Goal: Navigation & Orientation: Understand site structure

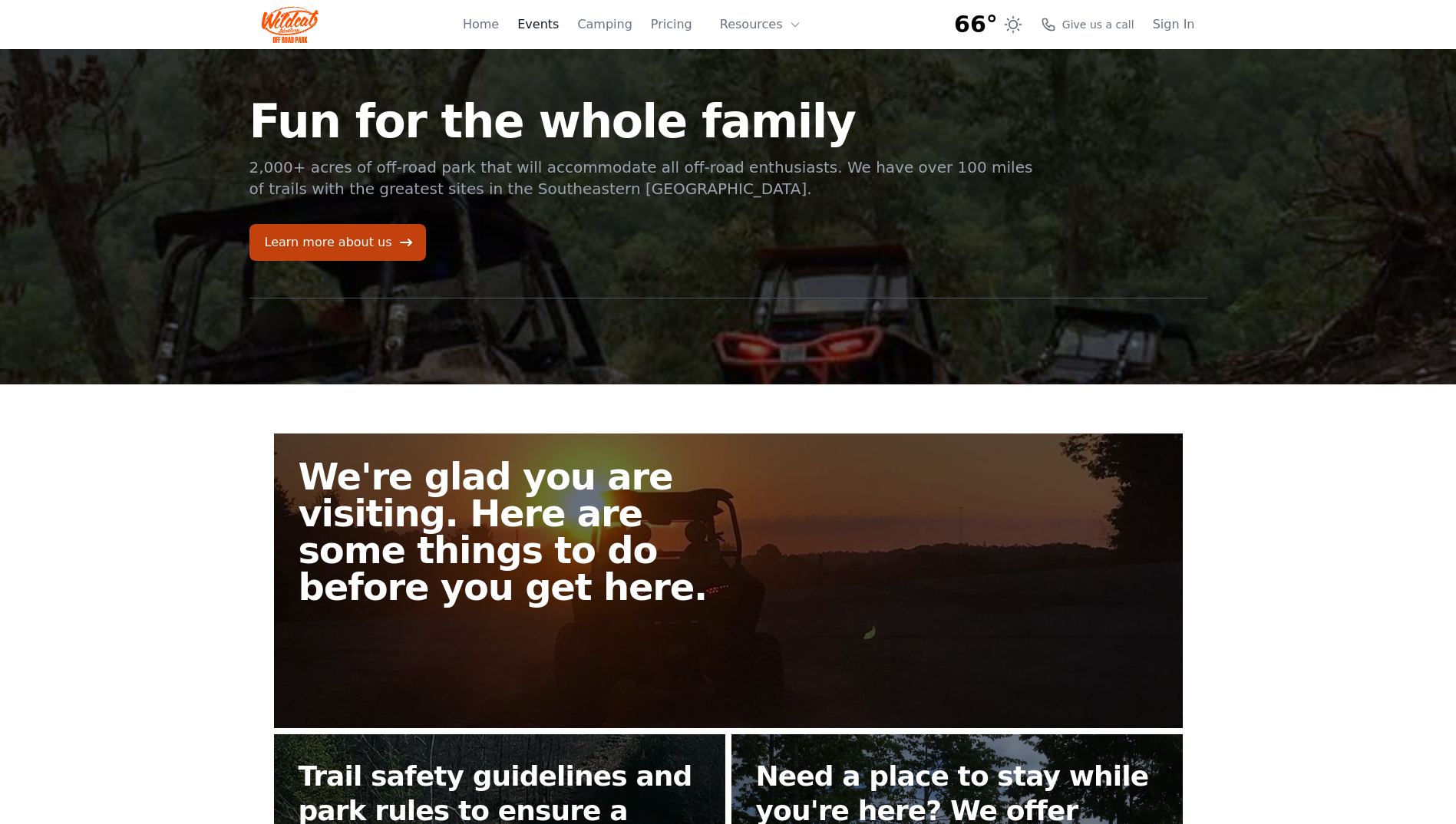
click at [545, 30] on link "Events" at bounding box center [538, 24] width 42 height 18
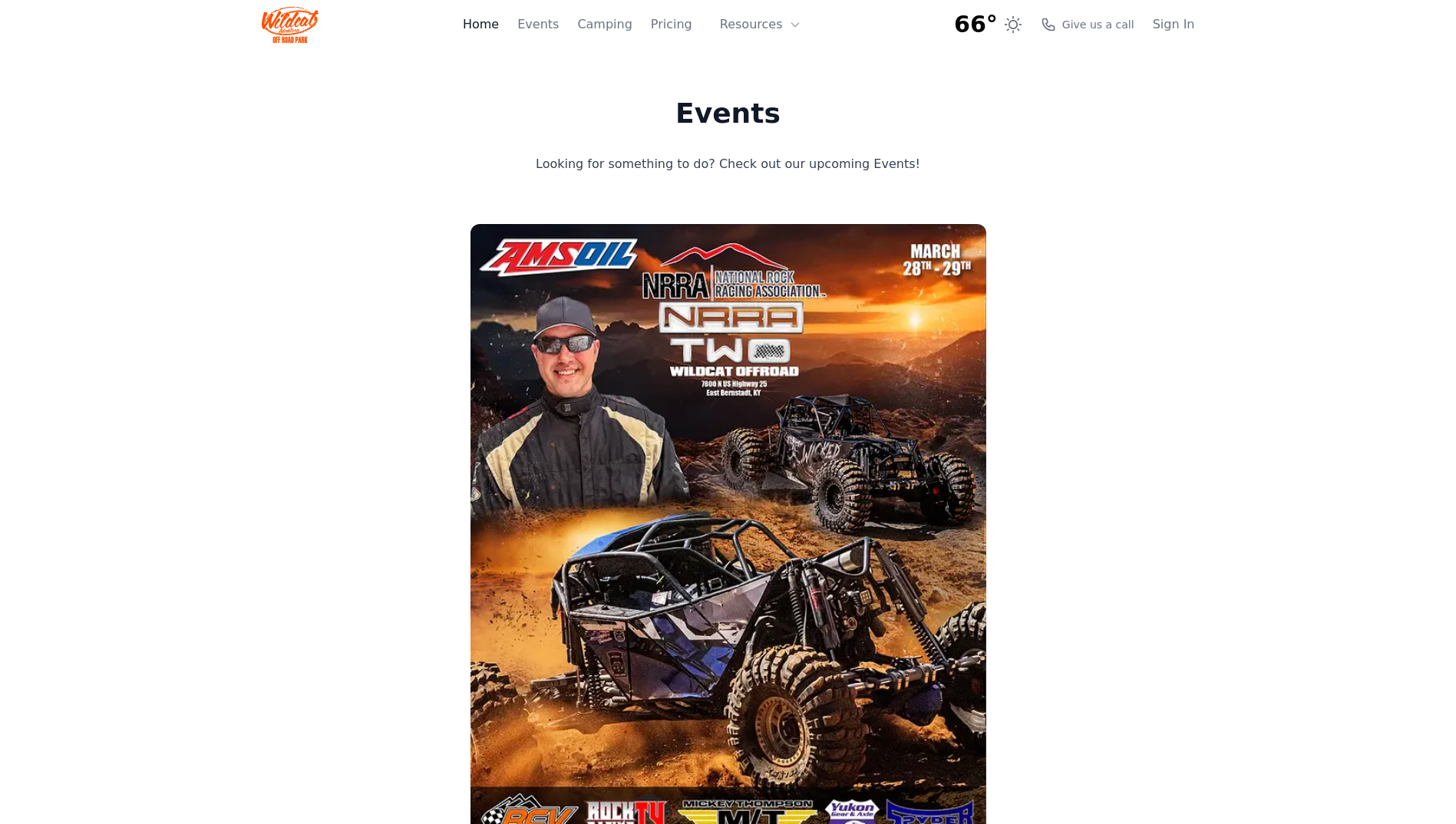
click at [498, 18] on link "Home" at bounding box center [480, 24] width 36 height 18
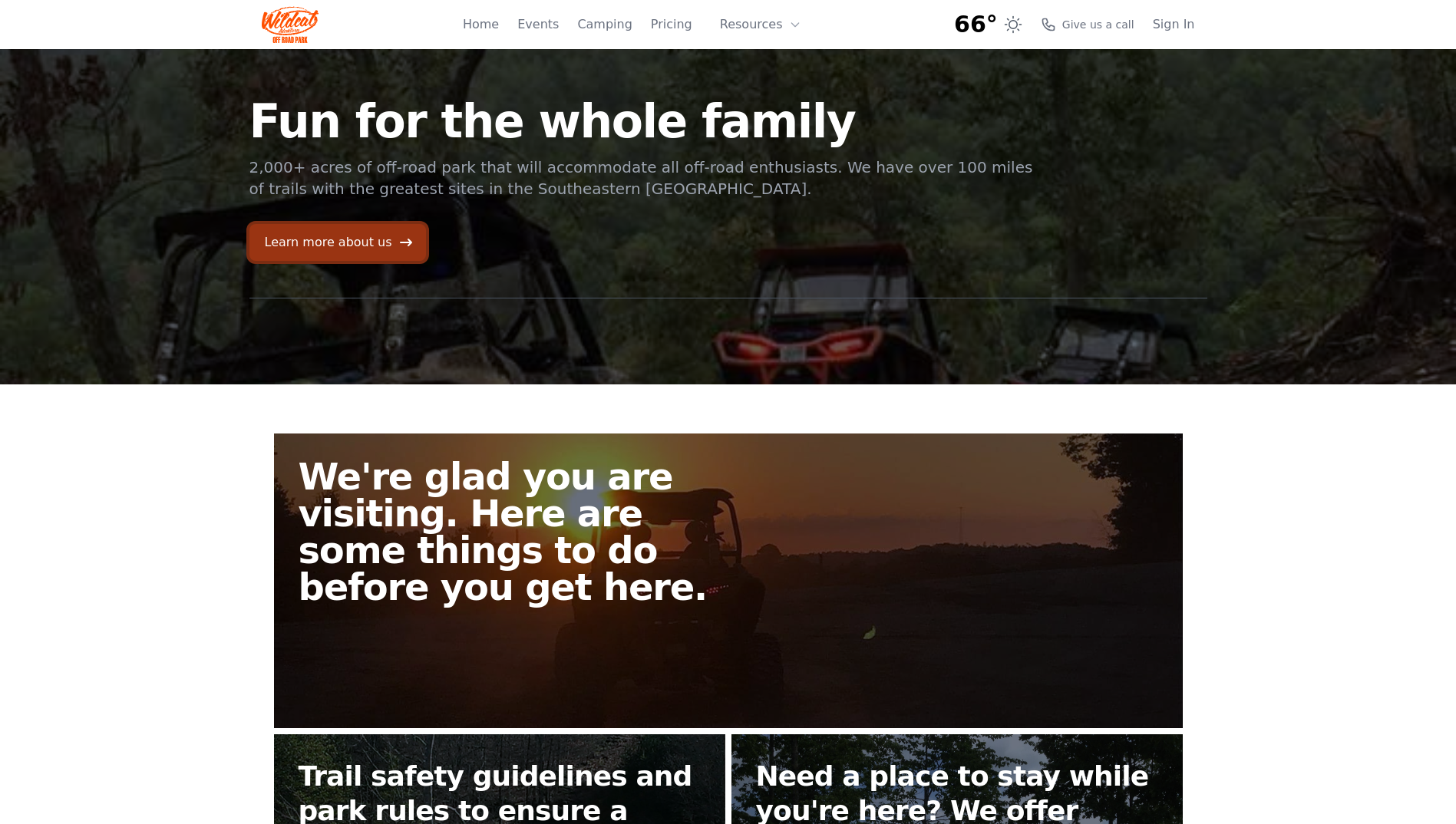
click at [351, 244] on link "Learn more about us" at bounding box center [337, 243] width 177 height 37
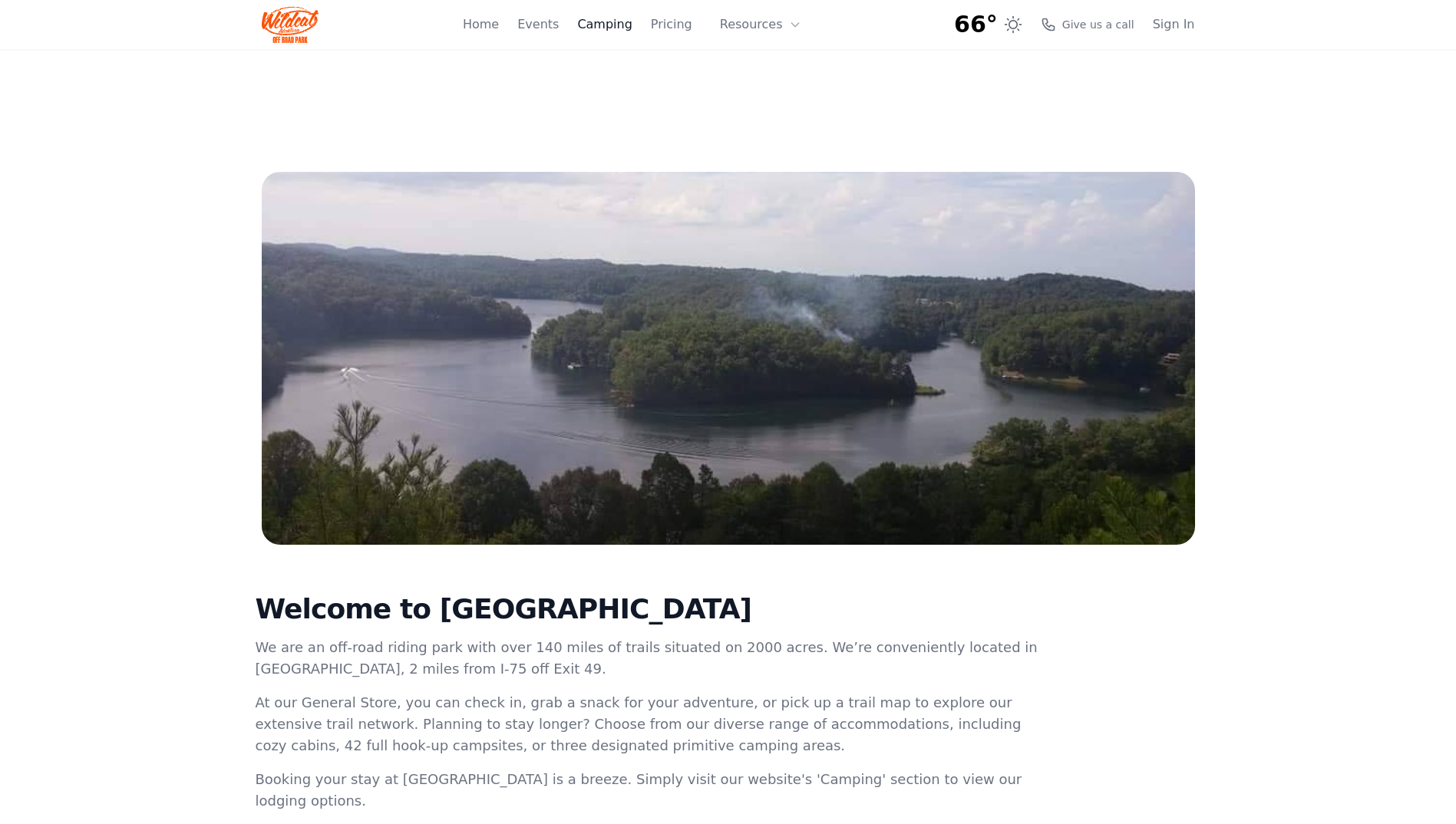
click at [622, 31] on link "Camping" at bounding box center [604, 24] width 54 height 18
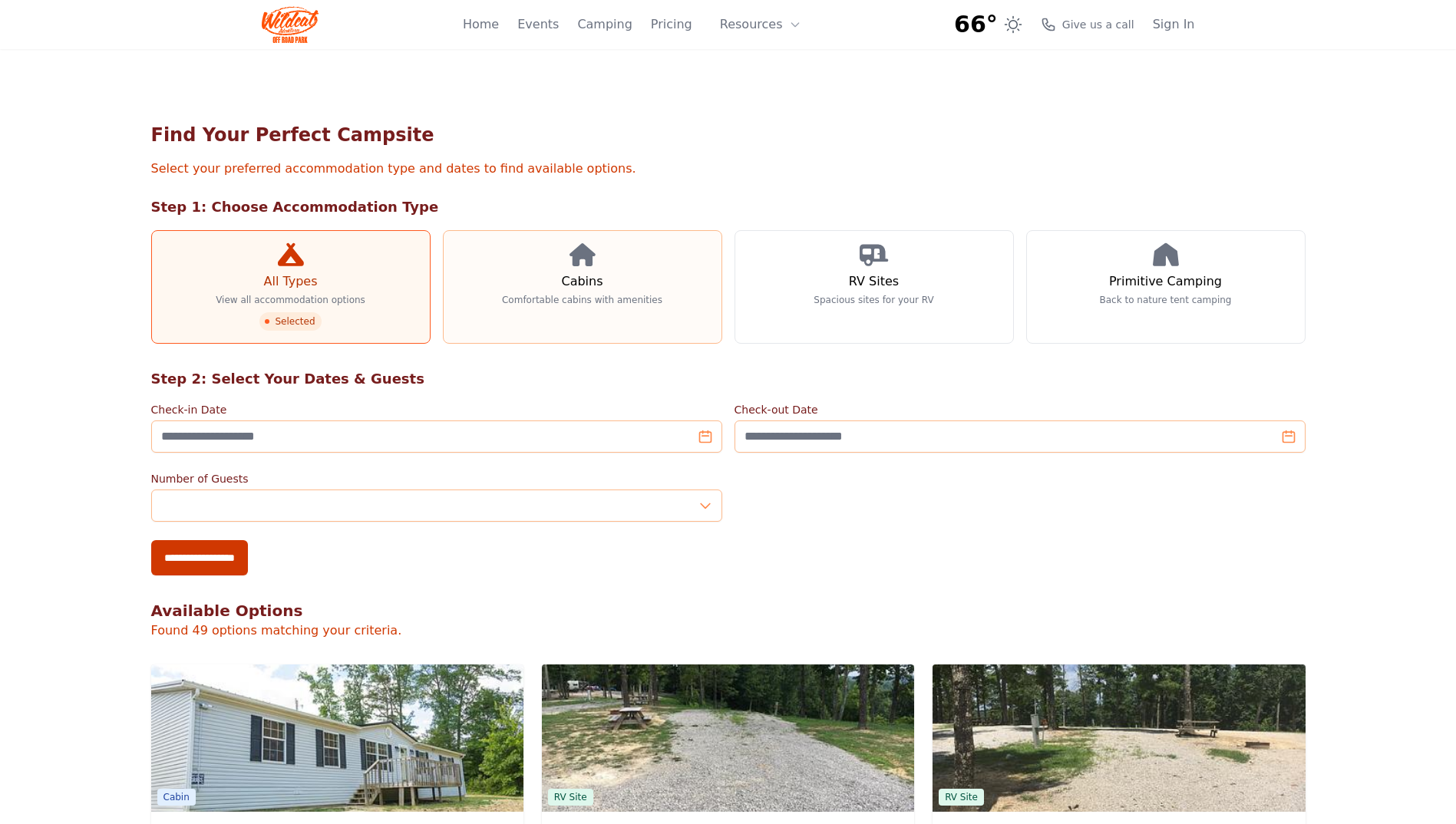
click at [574, 279] on h3 "Cabins" at bounding box center [581, 281] width 42 height 18
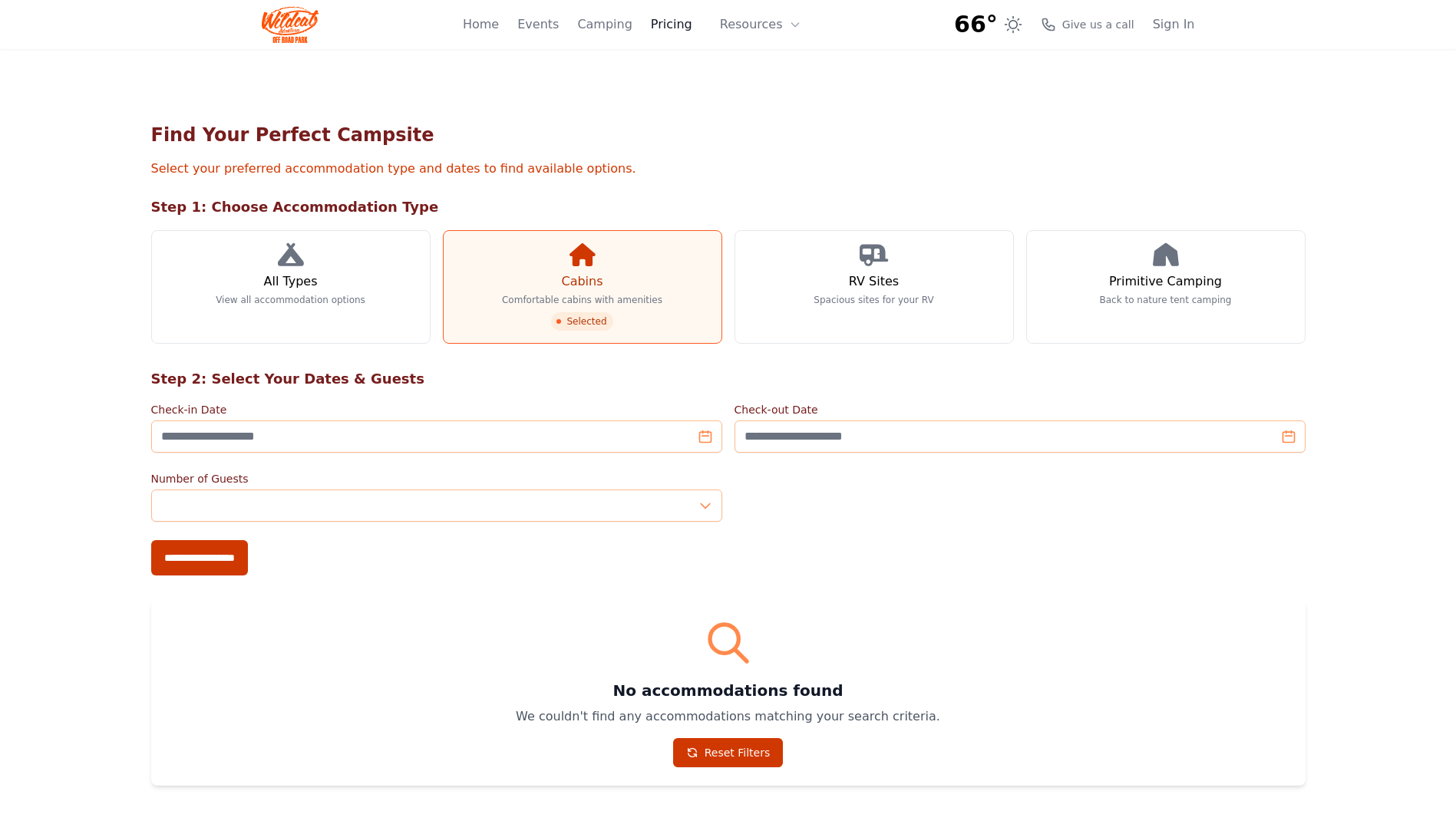
click at [684, 27] on link "Pricing" at bounding box center [672, 24] width 42 height 18
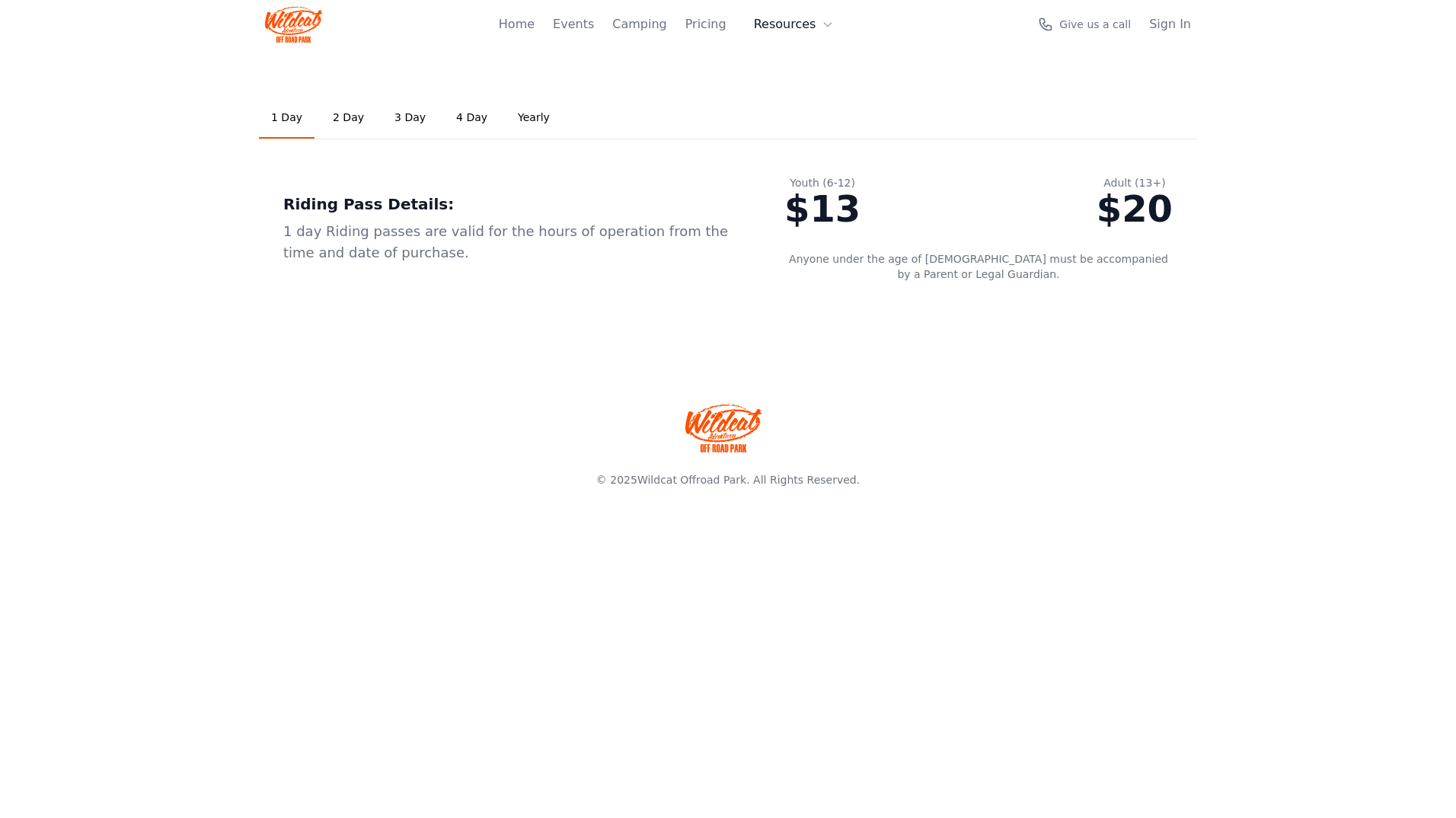
click at [812, 24] on button "Resources" at bounding box center [794, 25] width 99 height 30
